Goal: Task Accomplishment & Management: Manage account settings

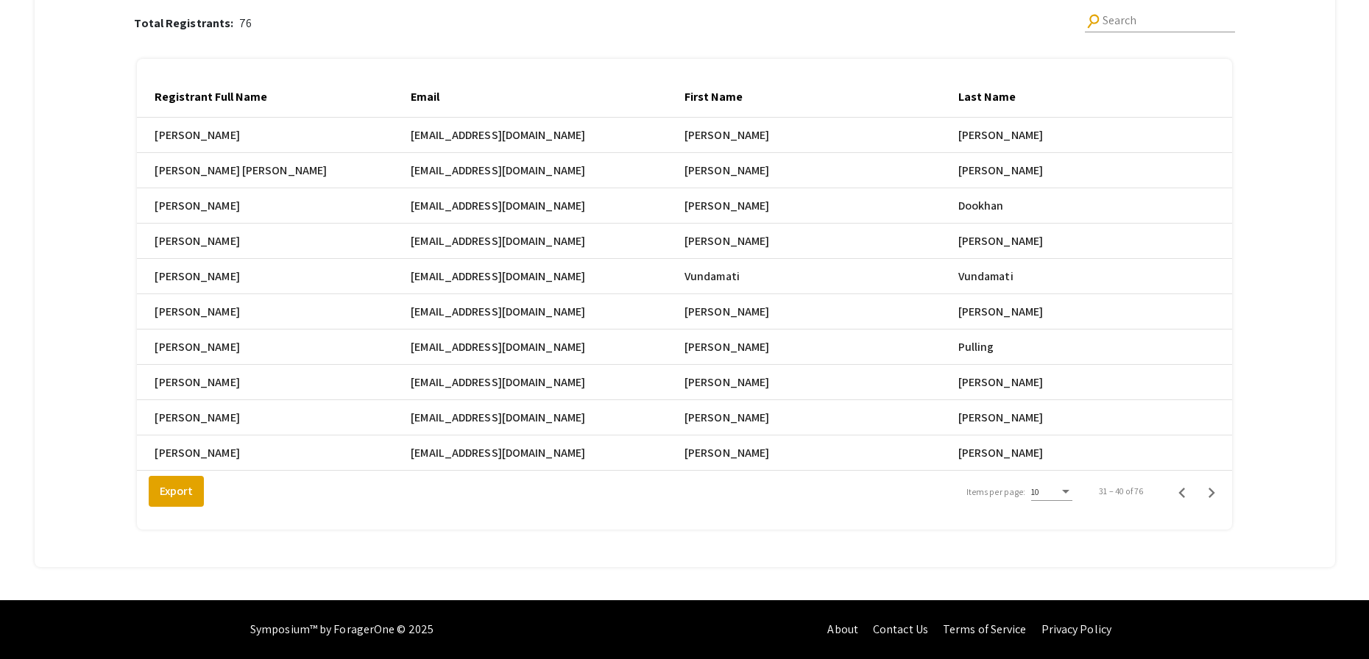
scroll to position [0, 799]
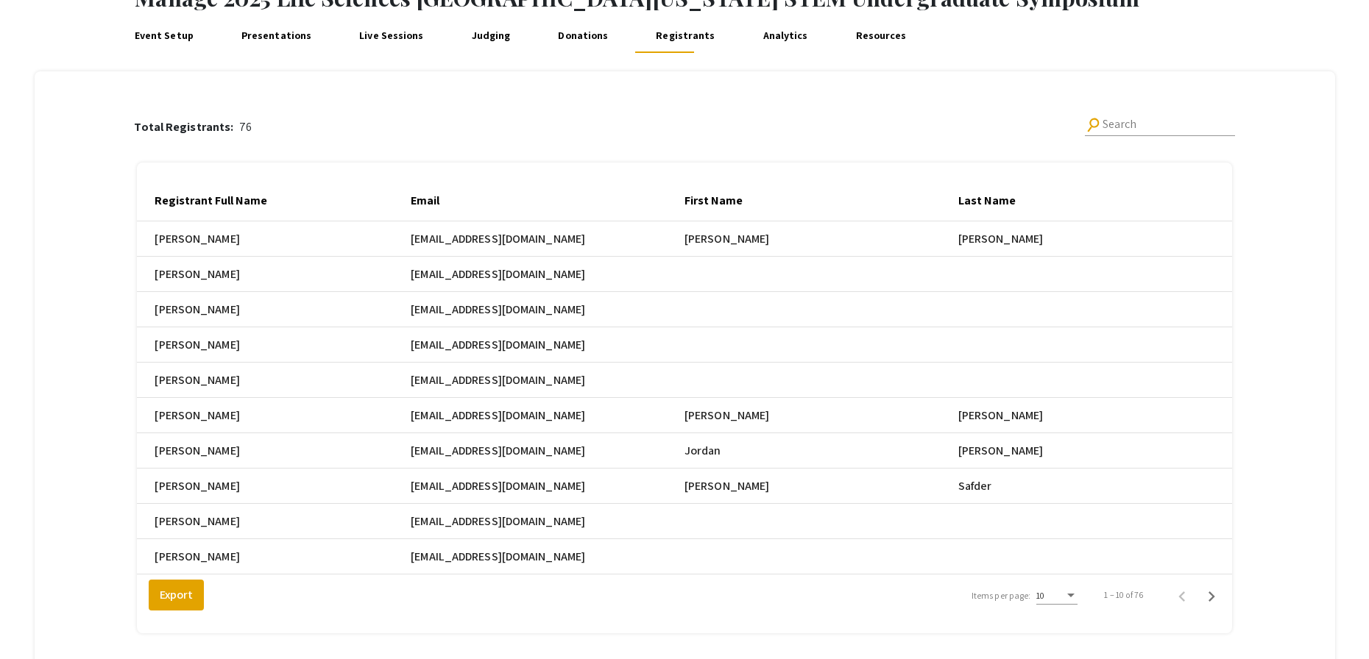
scroll to position [213, 0]
